Goal: Transaction & Acquisition: Subscribe to service/newsletter

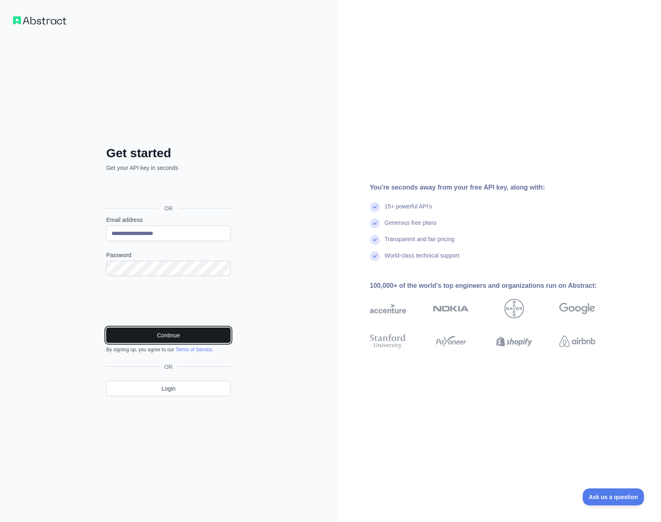
click at [170, 334] on button "Continue" at bounding box center [168, 336] width 125 height 16
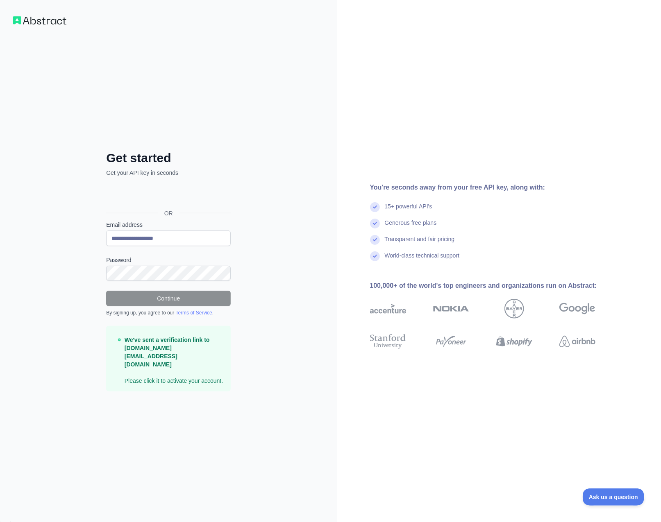
click at [242, 65] on div "**********" at bounding box center [168, 261] width 337 height 522
click at [167, 214] on span "OR" at bounding box center [169, 213] width 22 height 8
click at [48, 21] on img at bounding box center [39, 20] width 53 height 8
click at [47, 21] on img at bounding box center [39, 20] width 53 height 8
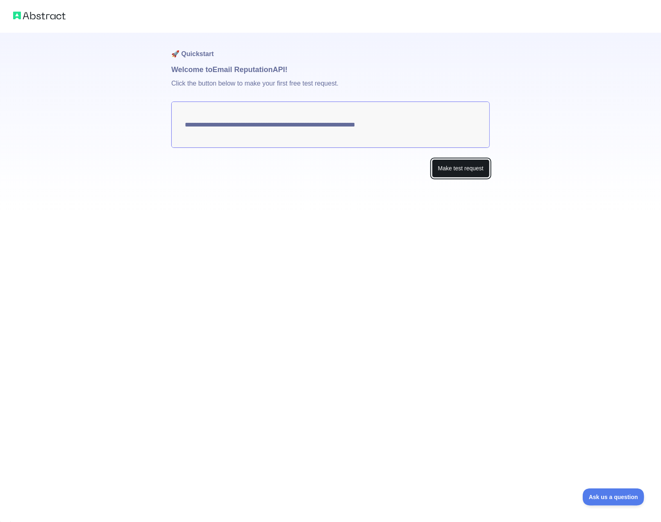
click at [448, 167] on button "Make test request" at bounding box center [461, 168] width 58 height 18
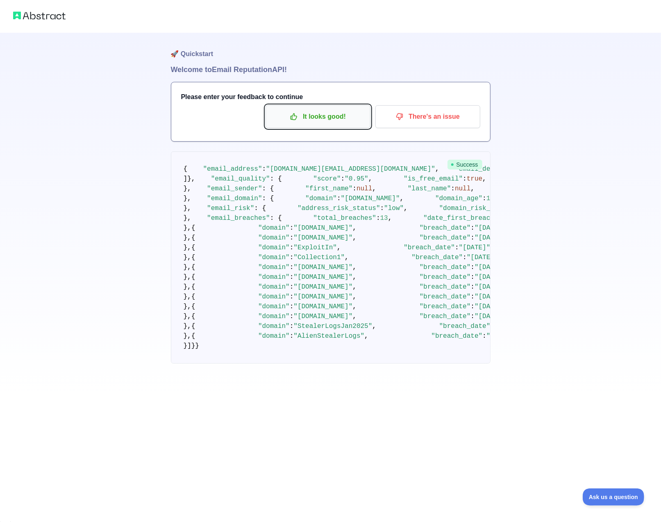
click at [316, 119] on p "It looks good!" at bounding box center [318, 117] width 93 height 14
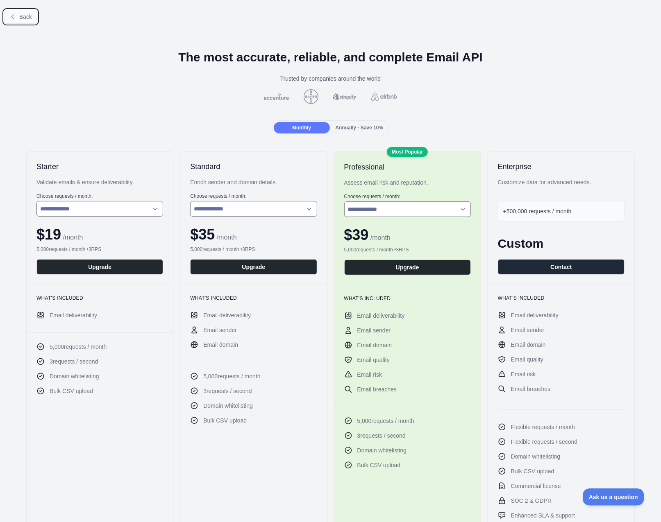
click at [19, 19] on span "Back" at bounding box center [25, 17] width 13 height 7
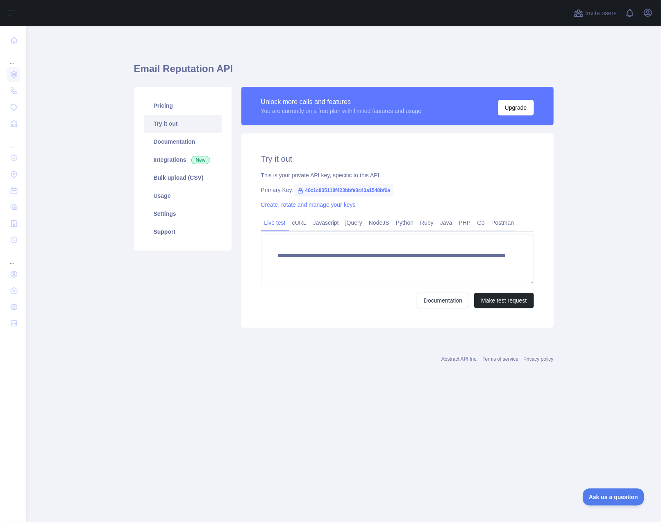
click at [175, 122] on link "Try it out" at bounding box center [183, 124] width 78 height 18
click at [464, 219] on link "PHP" at bounding box center [464, 222] width 18 height 13
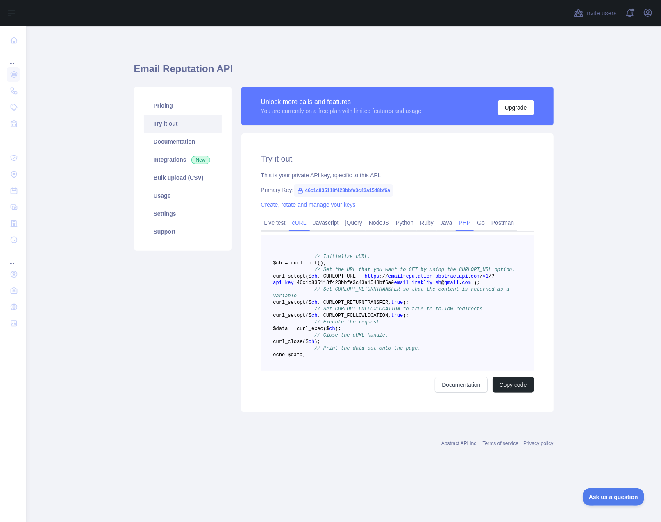
click at [297, 226] on link "cURL" at bounding box center [299, 222] width 21 height 13
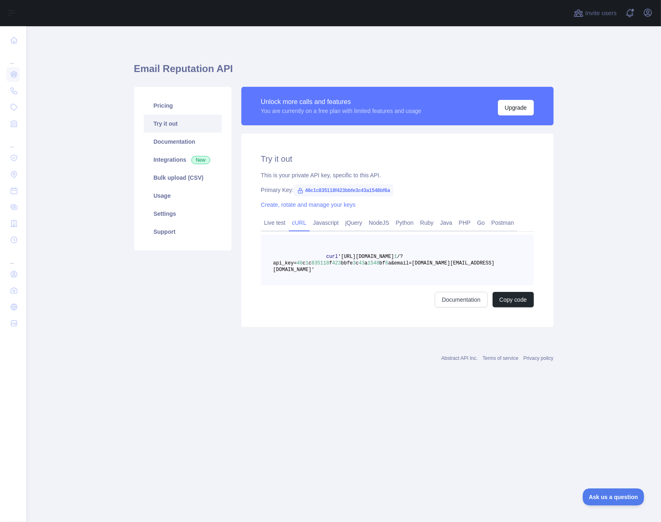
click at [326, 190] on span "46c1c835118f423bbfe3c43a1548bf6a" at bounding box center [344, 190] width 100 height 12
type textarea "**********"
click at [326, 190] on span "46c1c835118f423bbfe3c43a1548bf6a" at bounding box center [344, 190] width 100 height 12
click at [371, 159] on h2 "Try it out" at bounding box center [397, 158] width 273 height 11
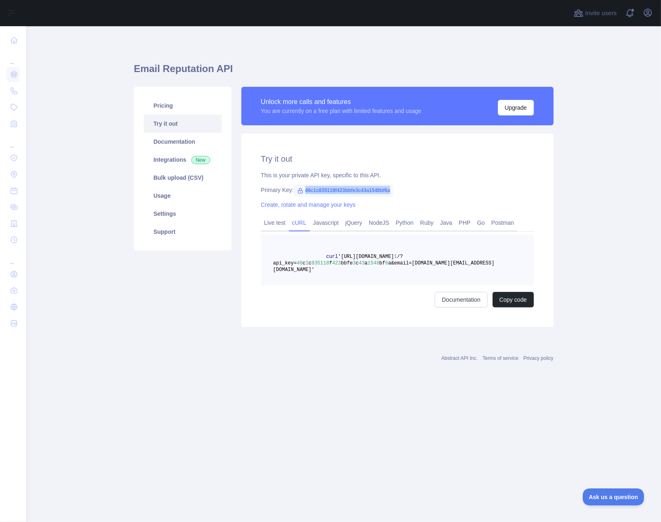
drag, startPoint x: 305, startPoint y: 189, endPoint x: 413, endPoint y: 188, distance: 107.7
click at [413, 188] on div "Primary Key: 46c1c835118f423bbfe3c43a1548bf6a" at bounding box center [397, 190] width 273 height 8
click at [376, 185] on span "46c1c835118f423bbfe3c43a1548bf6a" at bounding box center [344, 190] width 100 height 12
click at [376, 188] on span "46c1c835118f423bbfe3c43a1548bf6a" at bounding box center [344, 190] width 100 height 12
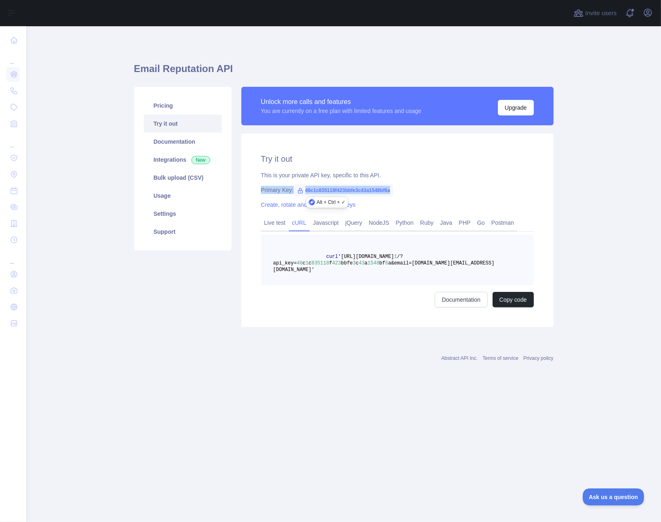
click at [376, 188] on span "46c1c835118f423bbfe3c43a1548bf6a" at bounding box center [344, 190] width 100 height 12
click at [415, 168] on div "Try it out This is your private API key, specific to this API. Primary Key: 46c…" at bounding box center [397, 231] width 312 height 194
click at [378, 190] on span "46c1c835118f423bbfe3c43a1548bf6a" at bounding box center [344, 190] width 100 height 12
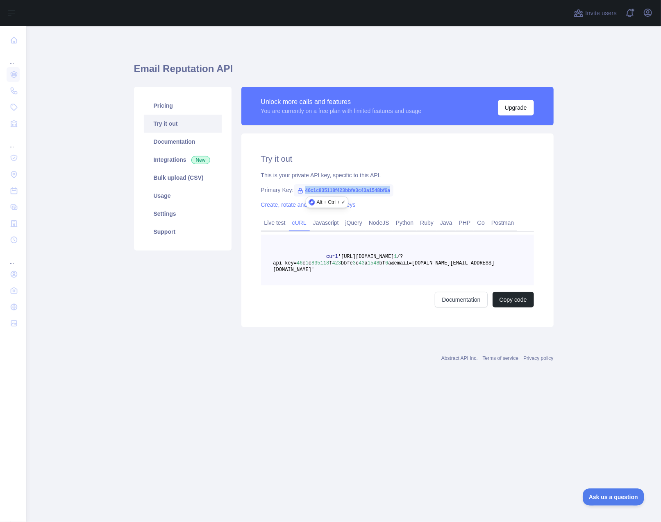
copy span "46c1c835118f423bbfe3c43a1548bf6a"
click at [318, 158] on h2 "Try it out" at bounding box center [397, 158] width 273 height 11
click at [272, 225] on link "Live test" at bounding box center [275, 222] width 28 height 13
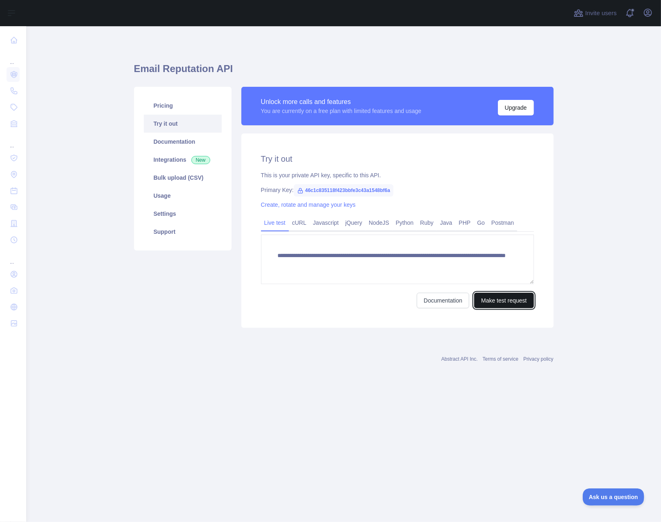
click at [520, 300] on button "Make test request" at bounding box center [503, 301] width 59 height 16
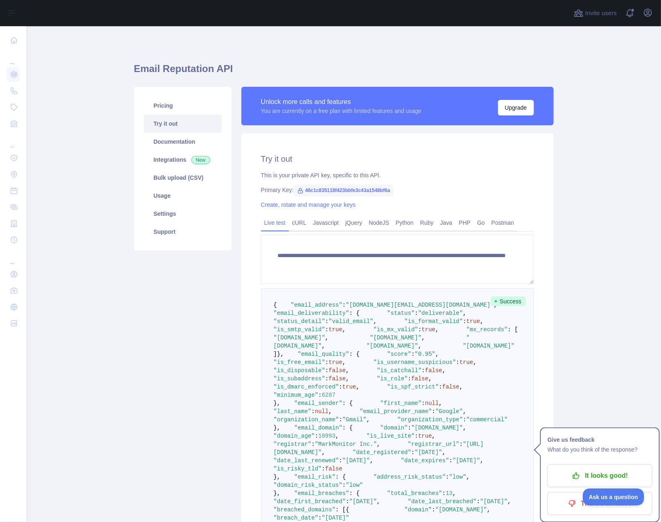
click at [350, 296] on pre "{ "email_address" : "irakliy.sh@gmail.com" , "email_deliverability" : { "status…" at bounding box center [397, 513] width 273 height 451
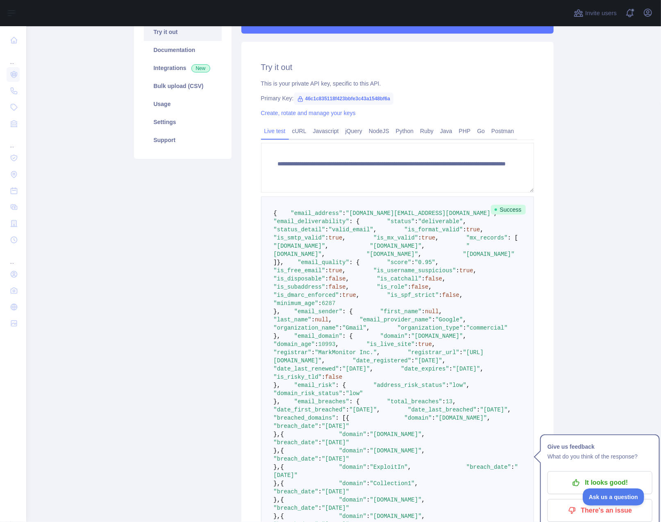
scroll to position [99, 0]
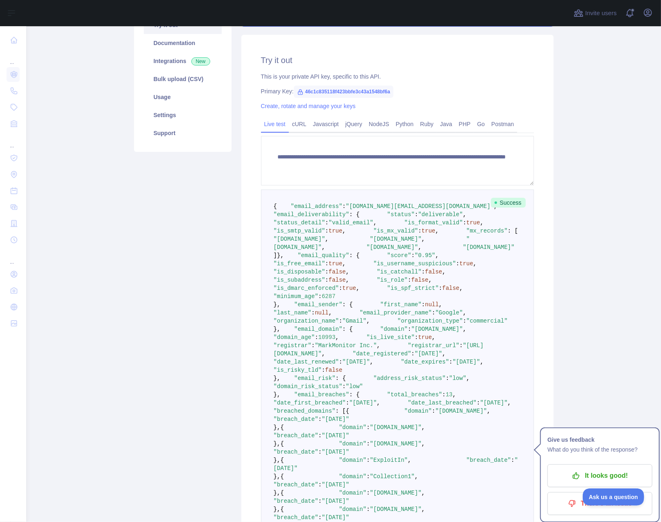
click at [499, 200] on span "Success" at bounding box center [508, 203] width 35 height 10
click at [476, 236] on pre "{ "email_address" : "irakliy.sh@gmail.com" , "email_deliverability" : { "status…" at bounding box center [397, 415] width 273 height 451
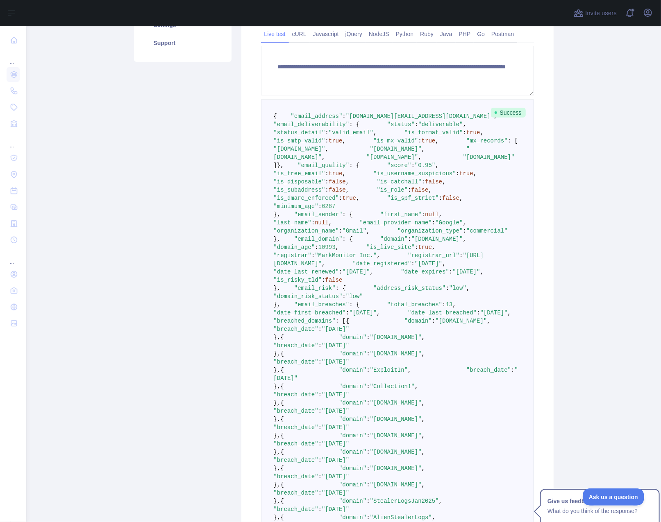
scroll to position [0, 0]
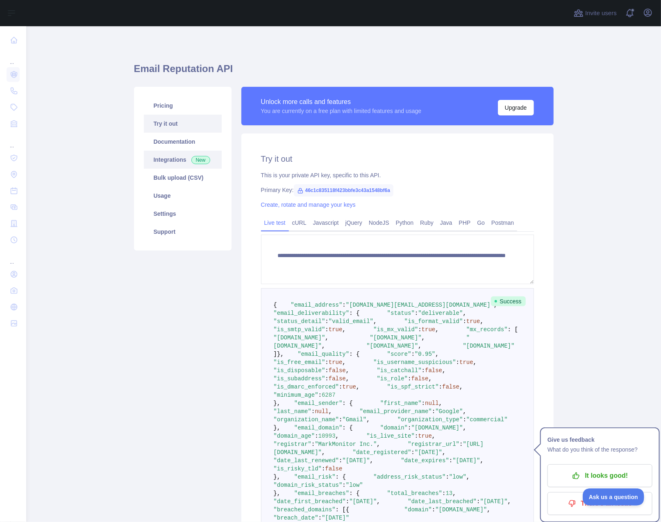
click at [182, 166] on link "Integrations New" at bounding box center [183, 160] width 78 height 18
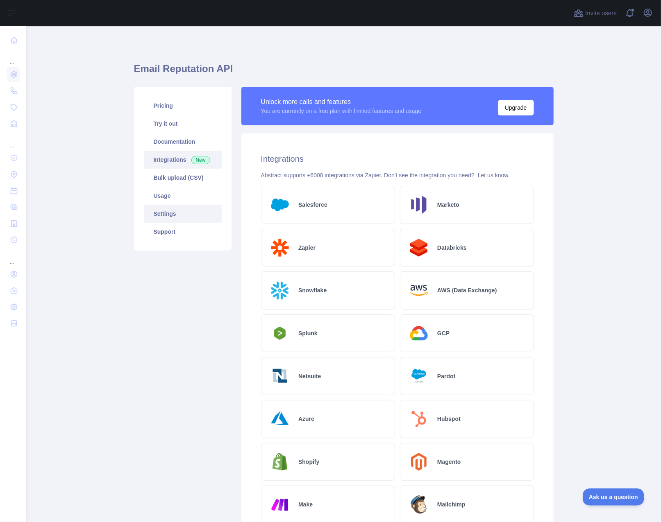
click at [177, 218] on link "Settings" at bounding box center [183, 214] width 78 height 18
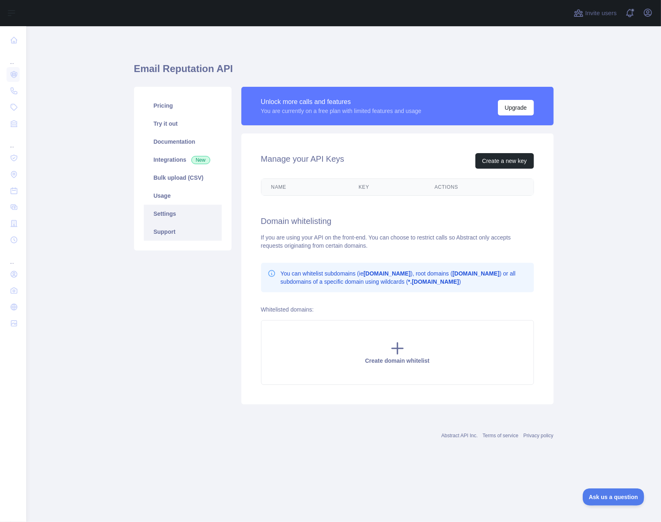
click at [166, 233] on link "Support" at bounding box center [183, 232] width 78 height 18
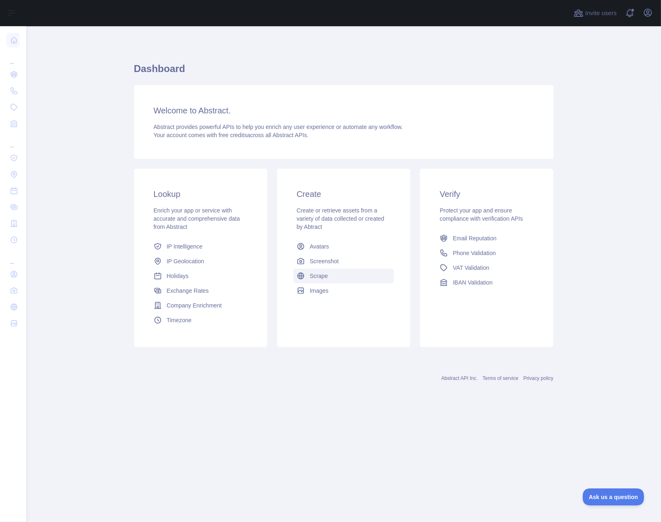
click at [330, 272] on link "Scrape" at bounding box center [343, 276] width 100 height 15
